Goal: Task Accomplishment & Management: Use online tool/utility

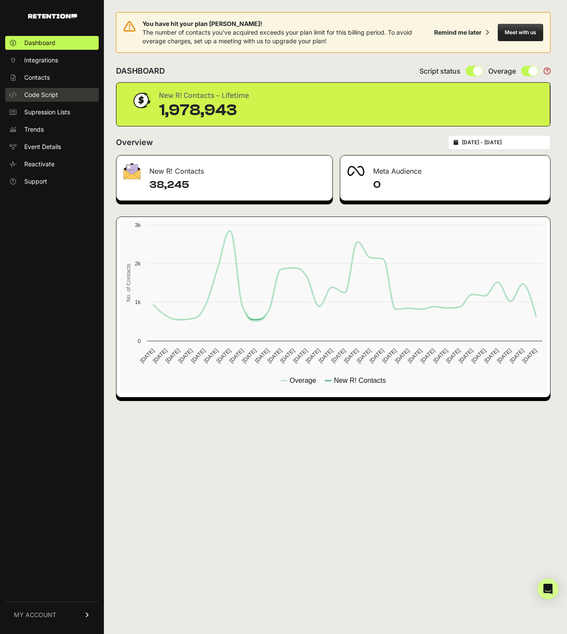
click at [53, 98] on span "Code Script" at bounding box center [41, 95] width 34 height 9
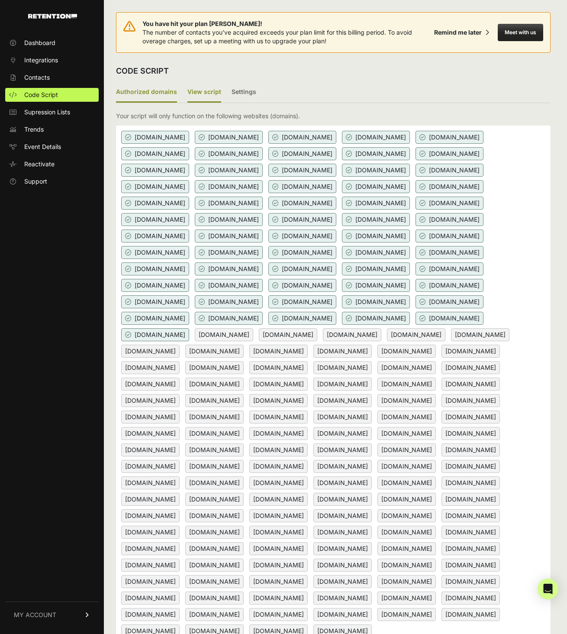
click at [191, 97] on label "View script" at bounding box center [205, 92] width 34 height 20
click at [0, 0] on input "View script" at bounding box center [0, 0] width 0 height 0
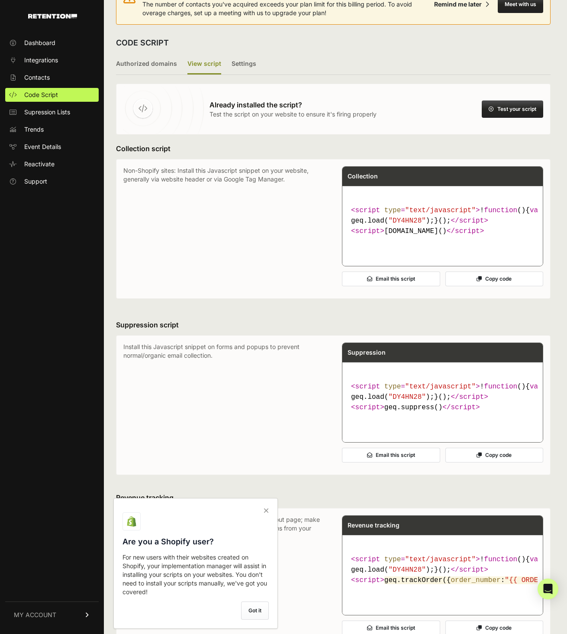
scroll to position [37, 0]
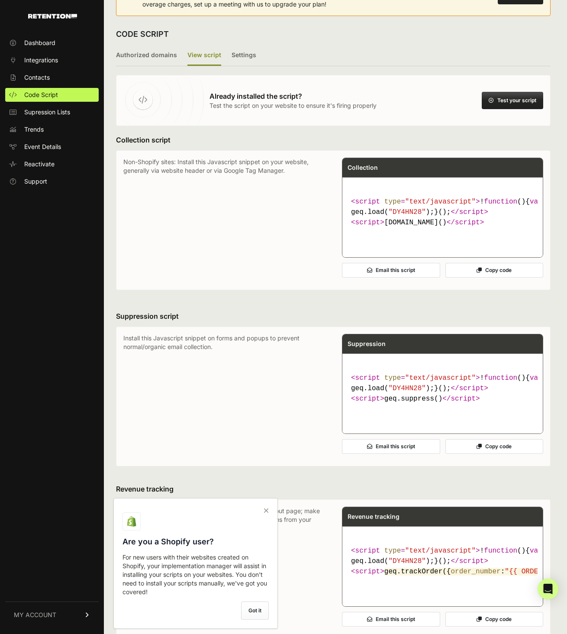
click at [499, 278] on button "Copy code" at bounding box center [495, 270] width 98 height 15
click at [491, 454] on button "Copy code" at bounding box center [495, 446] width 98 height 15
click at [407, 408] on code "< script type = "text/javascript" > ! function ( ) { var geq= window .geq= wind…" at bounding box center [443, 388] width 190 height 38
click at [485, 454] on button "Copy code" at bounding box center [495, 446] width 98 height 15
click at [152, 61] on label "Authorized domains" at bounding box center [146, 55] width 61 height 20
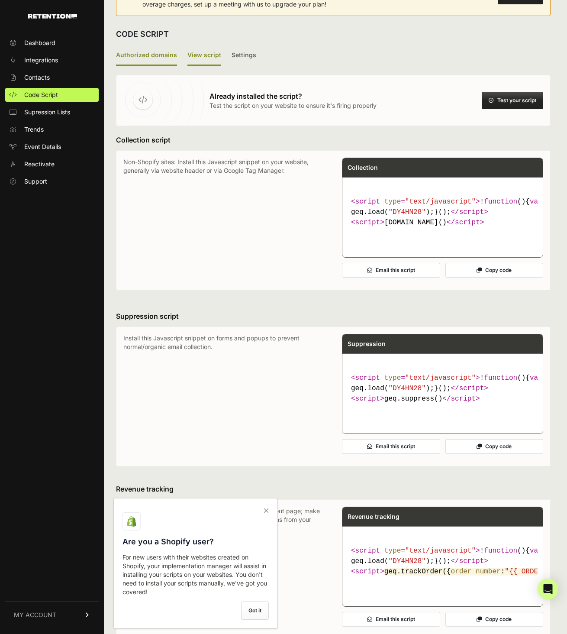
click at [0, 0] on input "Authorized domains" at bounding box center [0, 0] width 0 height 0
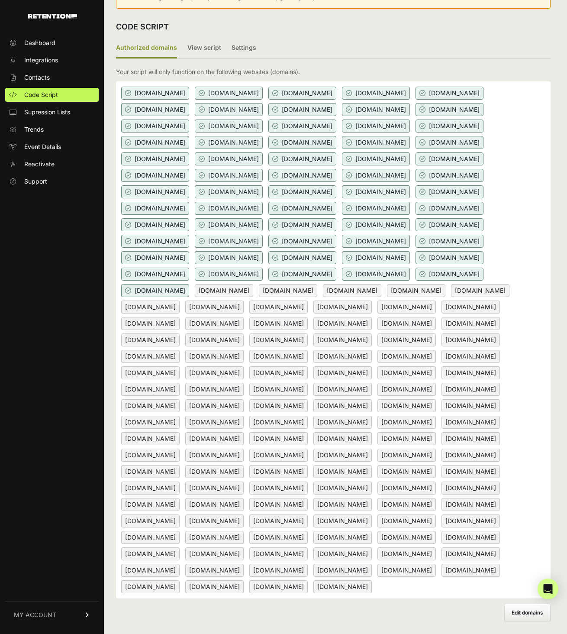
scroll to position [143, 0]
click at [534, 612] on span "Edit domains" at bounding box center [528, 612] width 32 height 6
click at [0, 0] on input "Add domain" at bounding box center [0, 0] width 0 height 0
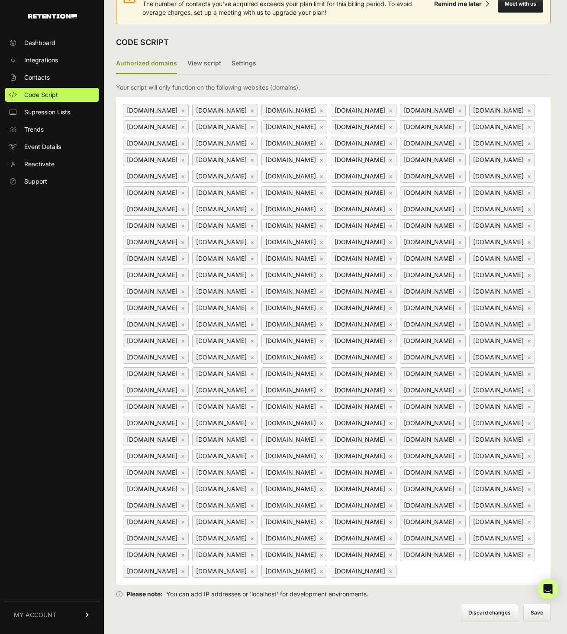
click at [432, 573] on input at bounding box center [452, 571] width 108 height 10
type input "[DOMAIN_NAME]"
click at [535, 607] on form "Your script will only function on the following websites (domains). www.yanceyf…" at bounding box center [333, 352] width 435 height 539
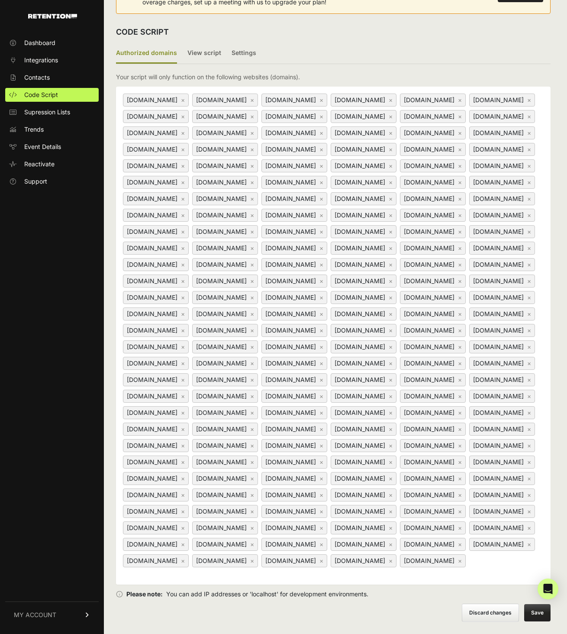
click at [540, 622] on button "Save" at bounding box center [538, 612] width 26 height 17
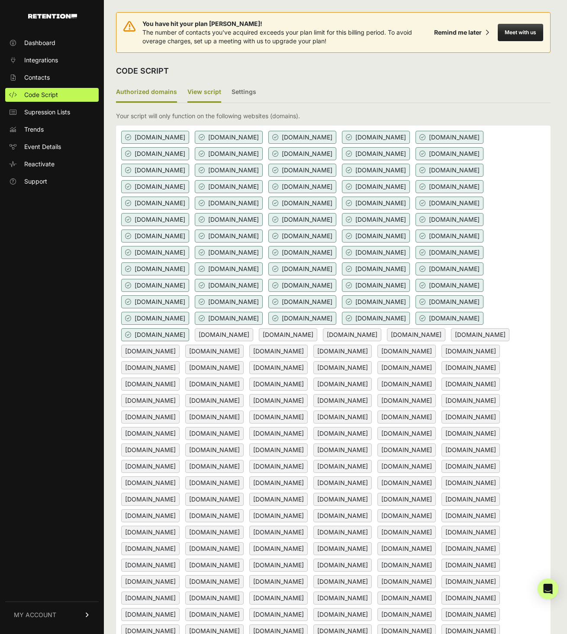
click at [200, 90] on label "View script" at bounding box center [205, 92] width 34 height 20
click at [0, 0] on input "View script" at bounding box center [0, 0] width 0 height 0
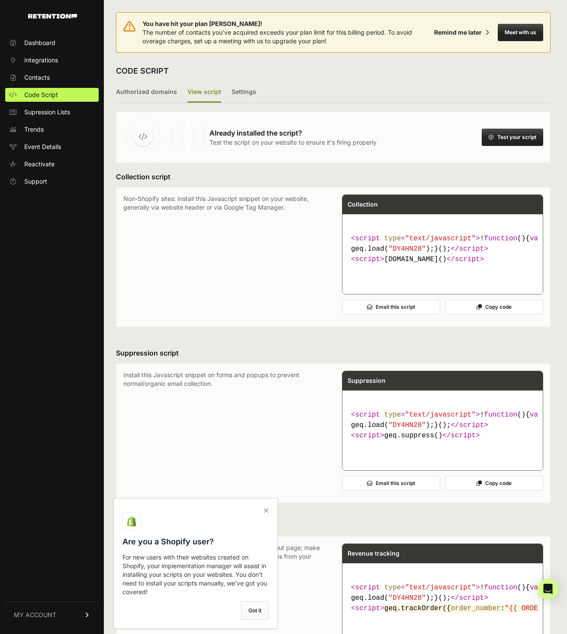
click at [505, 127] on div "Already installed the script? Test the script on your website to ensure it's fi…" at bounding box center [333, 137] width 435 height 51
click at [502, 134] on button "Test your script" at bounding box center [513, 137] width 62 height 17
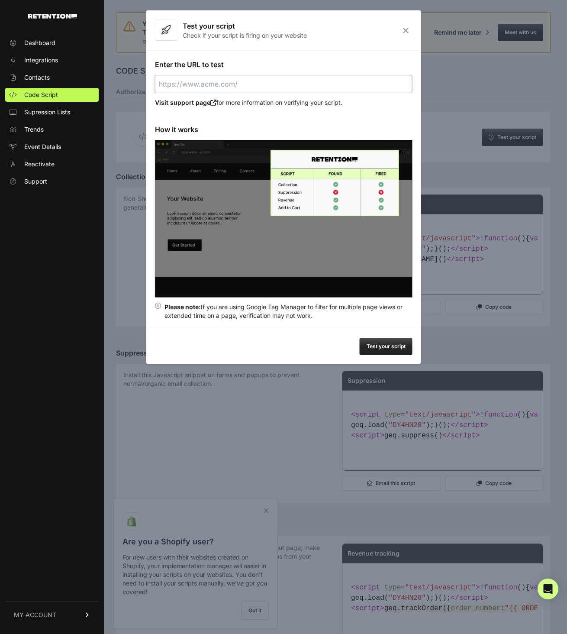
click at [243, 81] on input "Enter the URL to test" at bounding box center [284, 84] width 258 height 18
click at [370, 343] on button "Test your script" at bounding box center [386, 346] width 53 height 17
type input "[URL][DOMAIN_NAME]"
